Goal: Navigation & Orientation: Find specific page/section

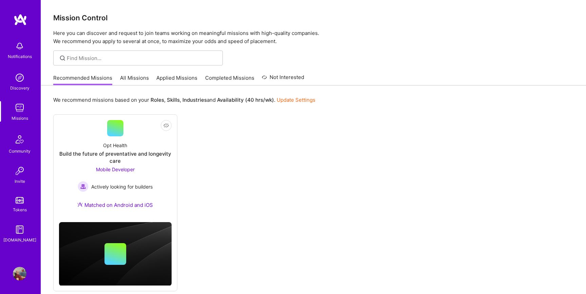
click at [138, 79] on link "All Missions" at bounding box center [134, 79] width 29 height 11
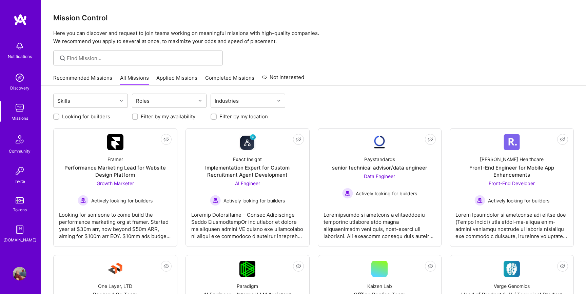
click at [175, 78] on link "Applied Missions" at bounding box center [176, 79] width 41 height 11
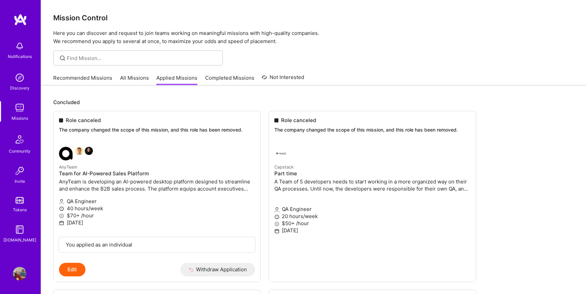
click at [218, 80] on link "Completed Missions" at bounding box center [229, 79] width 49 height 11
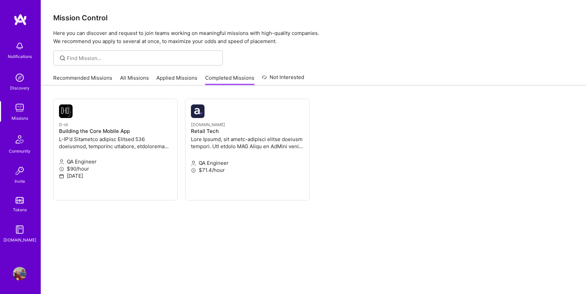
click at [185, 80] on link "Applied Missions" at bounding box center [176, 79] width 41 height 11
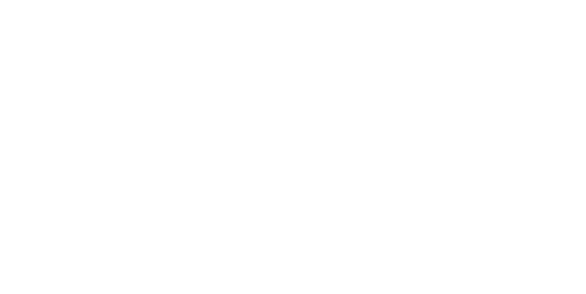
click at [0, 0] on div "Recommended Missions All Missions Applied Missions Completed Missions Not Inter…" at bounding box center [0, 0] width 0 height 0
